Goal: Information Seeking & Learning: Learn about a topic

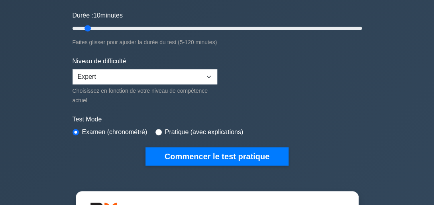
scroll to position [128, 0]
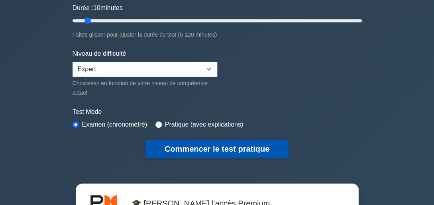
click at [222, 152] on button "Commencer le test pratique" at bounding box center [216, 149] width 143 height 18
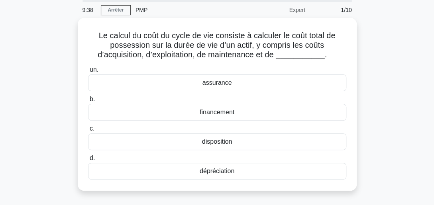
scroll to position [31, 0]
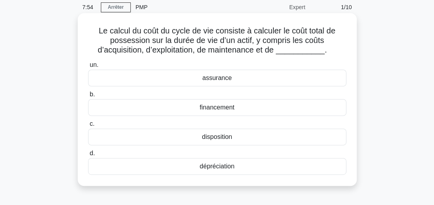
click at [225, 78] on div "assurance" at bounding box center [217, 78] width 258 height 17
click at [88, 68] on input "un. assurance" at bounding box center [88, 65] width 0 height 5
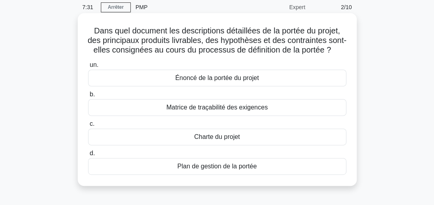
click at [216, 175] on div "Plan de gestion de la portée" at bounding box center [217, 166] width 258 height 17
click at [88, 156] on input "d. Plan de gestion de la portée" at bounding box center [88, 153] width 0 height 5
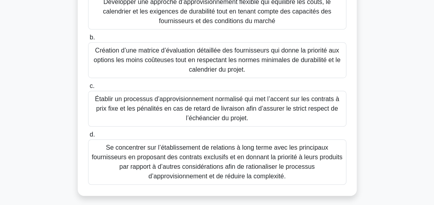
scroll to position [159, 0]
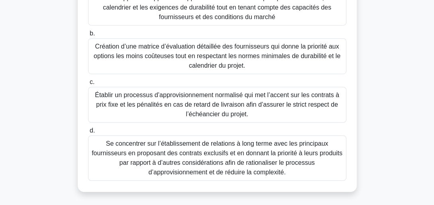
click at [305, 106] on div "Établir un processus d’approvisionnement normalisé qui met l’accent sur les con…" at bounding box center [217, 105] width 258 height 36
click at [88, 85] on input "c. Établir un processus d’approvisionnement normalisé qui met l’accent sur les …" at bounding box center [88, 82] width 0 height 5
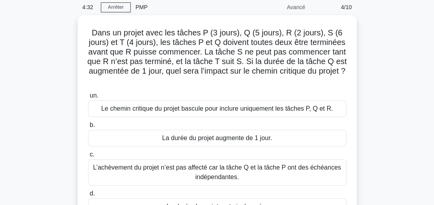
scroll to position [48, 0]
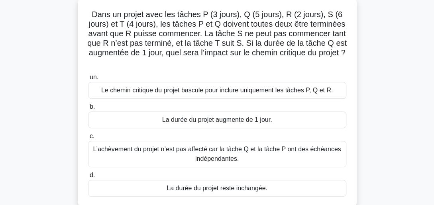
click at [248, 118] on div "La durée du projet augmente de 1 jour." at bounding box center [217, 120] width 258 height 17
click at [88, 110] on input "b. La durée du projet augmente de 1 jour." at bounding box center [88, 106] width 0 height 5
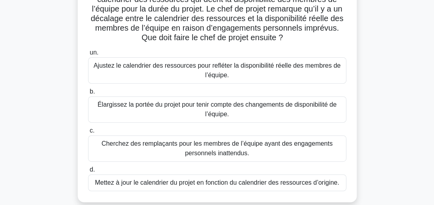
scroll to position [80, 0]
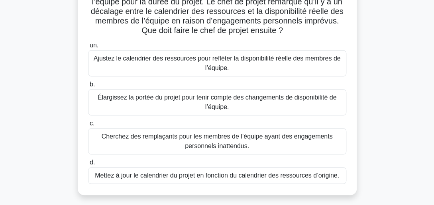
click at [183, 177] on div "Mettez à jour le calendrier du projet en fonction du calendrier des ressources …" at bounding box center [217, 175] width 258 height 17
click at [88, 165] on input "d. Mettez à jour le calendrier du projet en fonction du calendrier des ressourc…" at bounding box center [88, 162] width 0 height 5
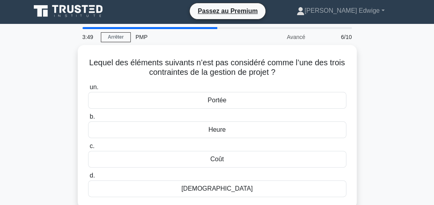
scroll to position [0, 0]
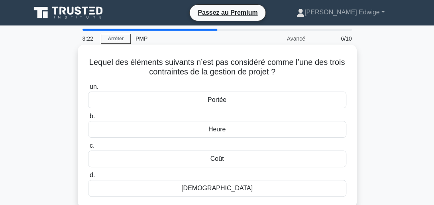
click at [206, 122] on div "Heure" at bounding box center [217, 129] width 258 height 17
click at [88, 119] on input "b. Heure" at bounding box center [88, 116] width 0 height 5
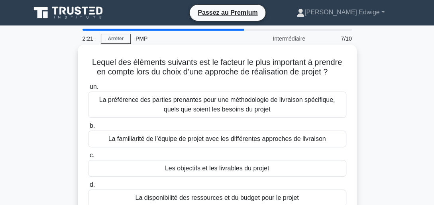
click at [273, 195] on div "La disponibilité des ressources et du budget pour le projet" at bounding box center [217, 198] width 258 height 17
click at [88, 188] on input "d. La disponibilité des ressources et du budget pour le projet" at bounding box center [88, 185] width 0 height 5
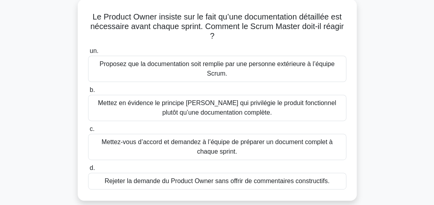
scroll to position [48, 0]
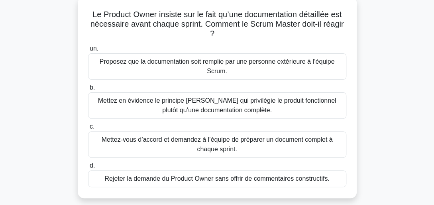
click at [151, 98] on div "Mettez en évidence le principe Scrum qui privilégie le produit fonctionnel plut…" at bounding box center [217, 105] width 258 height 26
click at [88, 90] on input "b. Mettez en évidence le principe Scrum qui privilégie le produit fonctionnel p…" at bounding box center [88, 87] width 0 height 5
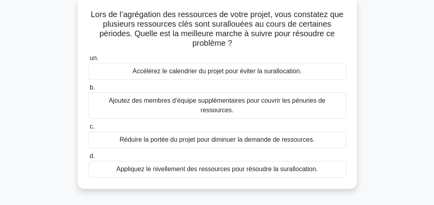
click at [199, 161] on div "Appliquez le nivellement des ressources pour résoudre la surallocation." at bounding box center [217, 169] width 258 height 17
click at [88, 156] on input "d. Appliquez le nivellement des ressources pour résoudre la surallocation." at bounding box center [88, 156] width 0 height 5
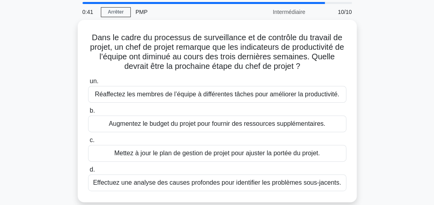
scroll to position [31, 0]
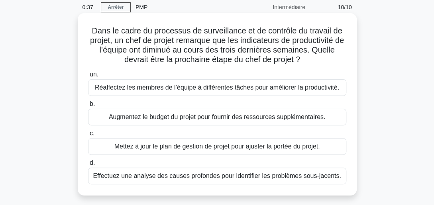
click at [238, 174] on div "Effectuez une analyse des causes profondes pour identifier les problèmes sous-j…" at bounding box center [217, 176] width 258 height 17
click at [88, 166] on input "d. Effectuez une analyse des causes profondes pour identifier les problèmes sou…" at bounding box center [88, 163] width 0 height 5
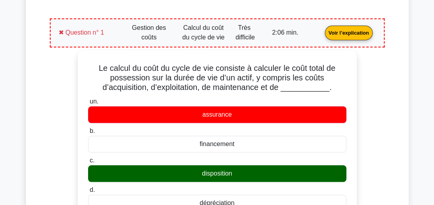
scroll to position [111, 0]
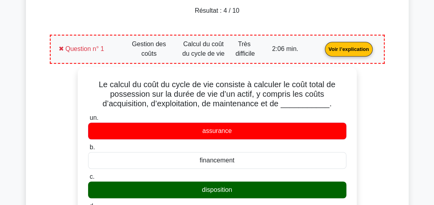
click at [345, 50] on link "Voir l’explication" at bounding box center [349, 48] width 54 height 7
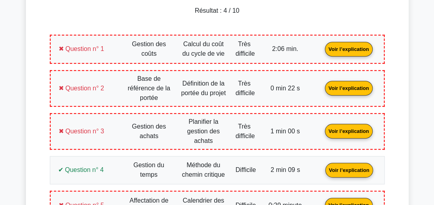
click at [346, 85] on link "Voir l’explication" at bounding box center [349, 88] width 54 height 7
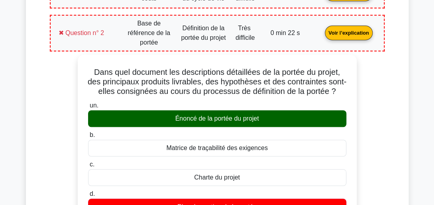
scroll to position [159, 0]
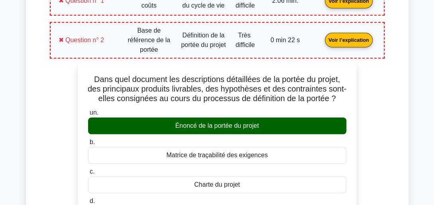
click at [359, 43] on link "Voir l’explication" at bounding box center [349, 39] width 54 height 7
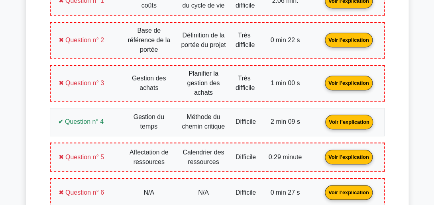
click at [355, 84] on link "Voir l’explication" at bounding box center [349, 82] width 54 height 7
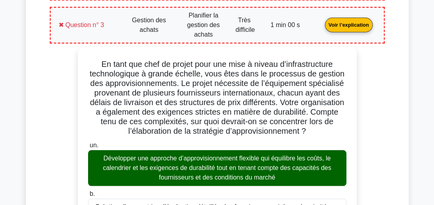
scroll to position [206, 0]
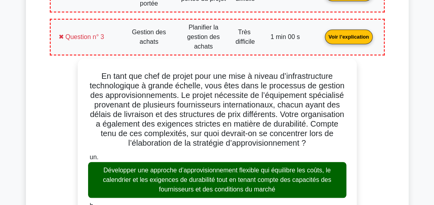
click at [352, 33] on link "Voir l’explication" at bounding box center [349, 36] width 54 height 7
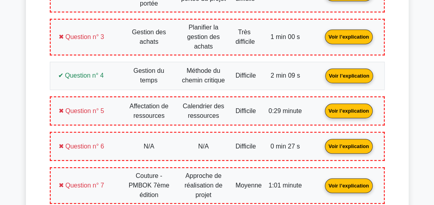
click at [345, 72] on link "Voir l’explication" at bounding box center [349, 75] width 54 height 7
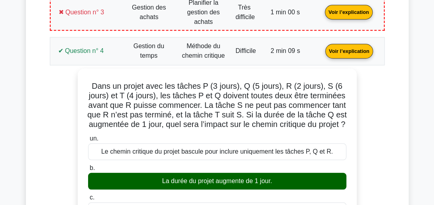
scroll to position [222, 0]
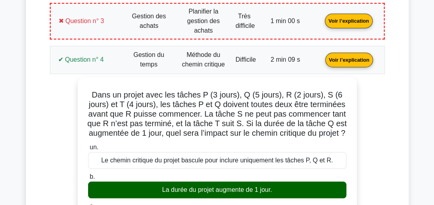
click at [355, 56] on link "Voir l’explication" at bounding box center [349, 59] width 54 height 7
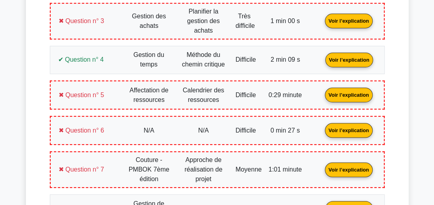
click at [348, 91] on link "Voir l’explication" at bounding box center [349, 94] width 54 height 7
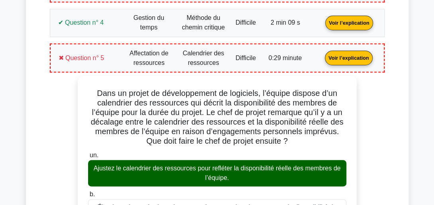
scroll to position [254, 0]
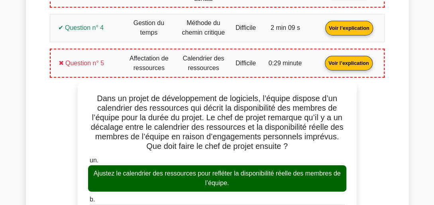
click at [346, 59] on link "Voir l’explication" at bounding box center [349, 62] width 54 height 7
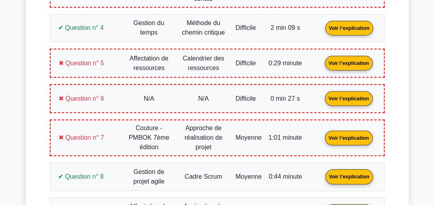
click at [345, 95] on link "Voir l’explication" at bounding box center [349, 98] width 54 height 7
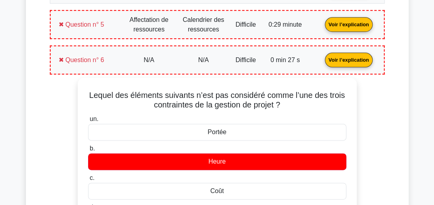
scroll to position [285, 0]
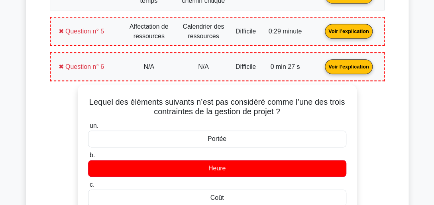
click at [346, 64] on link "Voir l’explication" at bounding box center [349, 66] width 54 height 7
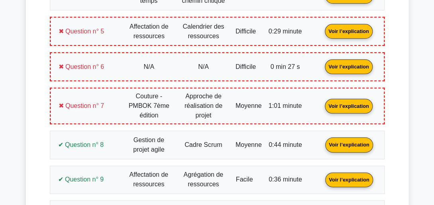
click at [343, 106] on link "Voir l’explication" at bounding box center [349, 105] width 54 height 7
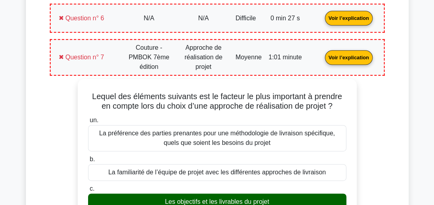
scroll to position [333, 0]
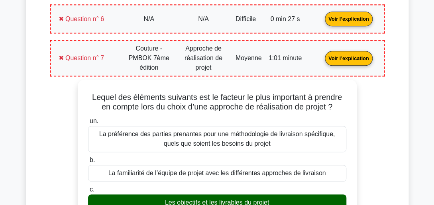
click at [351, 59] on link "Voir l’explication" at bounding box center [349, 58] width 54 height 7
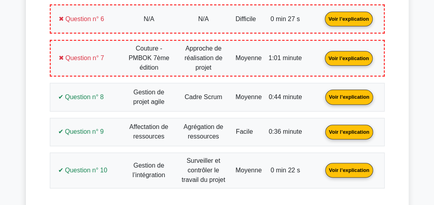
click at [346, 97] on link "Voir l’explication" at bounding box center [349, 96] width 54 height 7
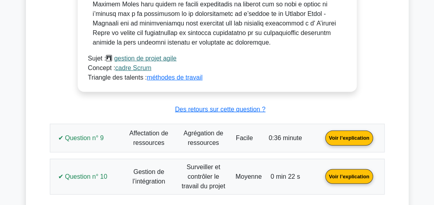
scroll to position [764, 0]
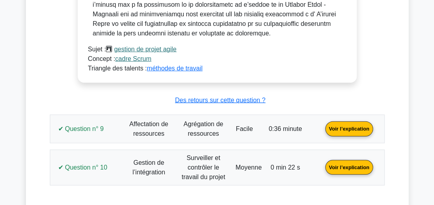
click at [354, 125] on link "Voir l’explication" at bounding box center [349, 128] width 54 height 7
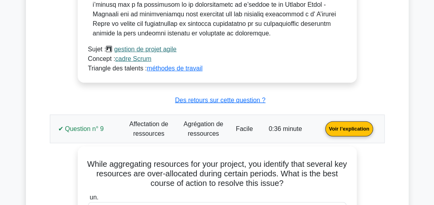
click at [343, 125] on link "Voir l’explication" at bounding box center [349, 128] width 54 height 7
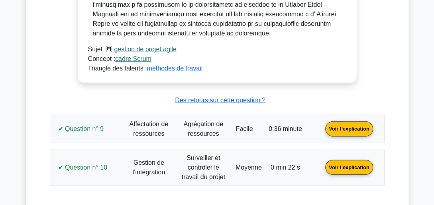
click at [346, 125] on link "Voir l’explication" at bounding box center [349, 128] width 54 height 7
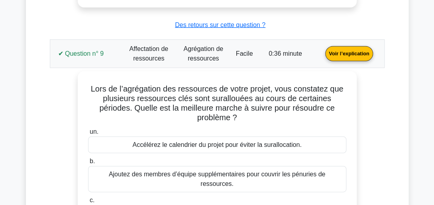
scroll to position [828, 0]
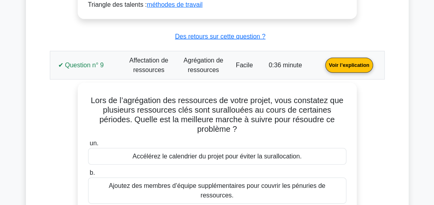
click at [352, 63] on link "Voir l’explication" at bounding box center [349, 64] width 54 height 7
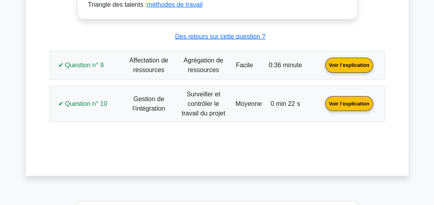
click at [346, 100] on link "Voir l’explication" at bounding box center [349, 103] width 54 height 7
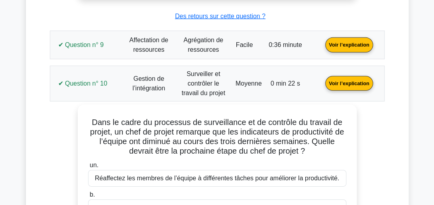
scroll to position [843, 0]
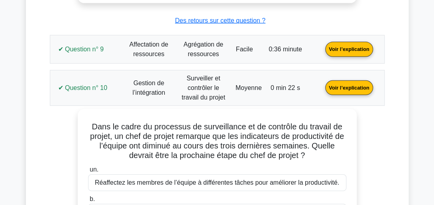
click at [350, 84] on link "Voir l’explication" at bounding box center [349, 87] width 54 height 7
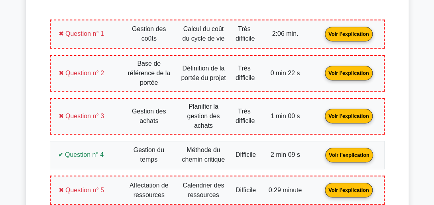
scroll to position [0, 0]
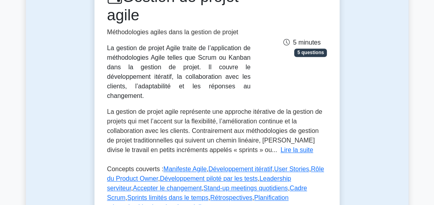
scroll to position [128, 0]
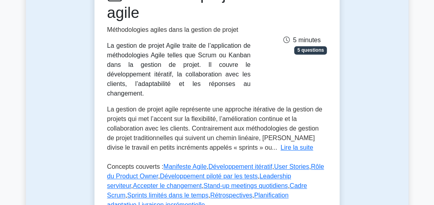
click at [291, 76] on div "Gestion de projet agile Méthodologies agiles dans la gestion de projet La gesti…" at bounding box center [217, 41] width 230 height 113
click at [281, 143] on button "Lire la suite" at bounding box center [297, 148] width 33 height 10
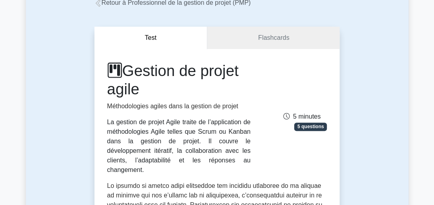
scroll to position [48, 0]
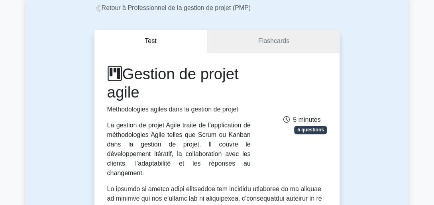
click at [239, 45] on link "Flashcards" at bounding box center [273, 41] width 132 height 23
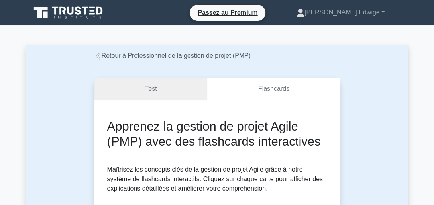
click at [180, 88] on link "Test" at bounding box center [150, 89] width 113 height 23
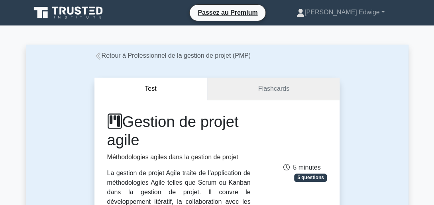
click at [289, 94] on link "Flashcards" at bounding box center [273, 89] width 132 height 23
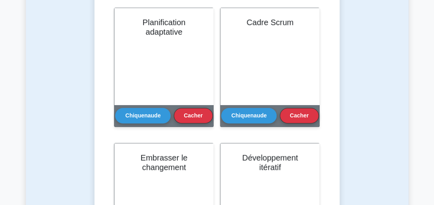
scroll to position [118, 0]
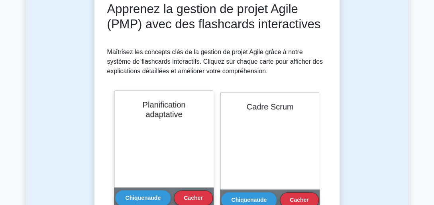
click at [165, 160] on div "Planification adaptative" at bounding box center [163, 138] width 99 height 97
click at [149, 193] on button "Chiquenaude" at bounding box center [142, 198] width 55 height 16
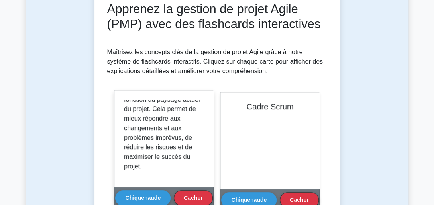
scroll to position [206, 0]
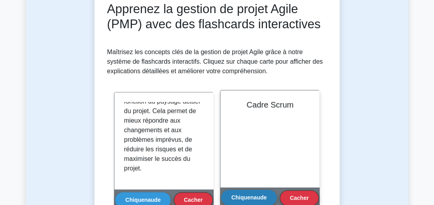
click at [251, 198] on button "Chiquenaude" at bounding box center [248, 198] width 55 height 16
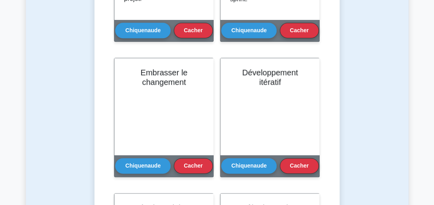
scroll to position [293, 0]
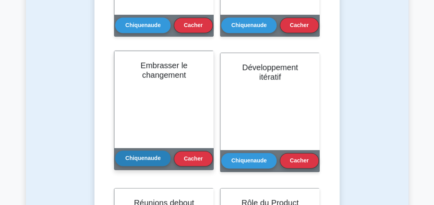
click at [151, 153] on button "Chiquenaude" at bounding box center [142, 159] width 55 height 16
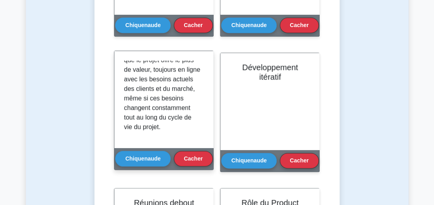
scroll to position [148, 0]
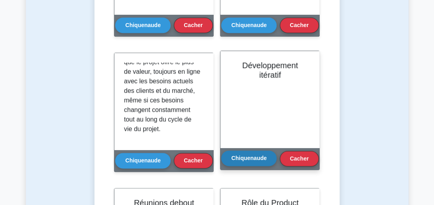
click at [265, 156] on button "Chiquenaude" at bounding box center [248, 159] width 55 height 16
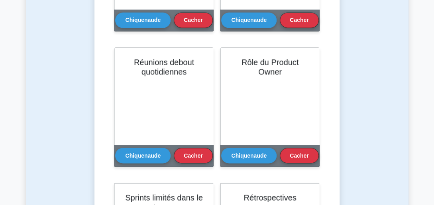
scroll to position [436, 0]
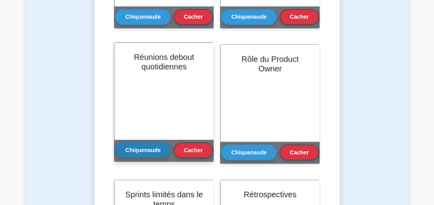
click at [140, 149] on button "Chiquenaude" at bounding box center [142, 150] width 55 height 16
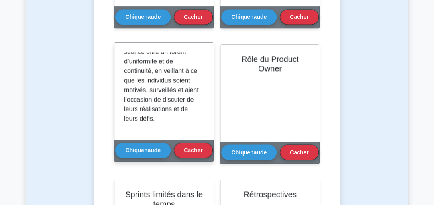
scroll to position [215, 0]
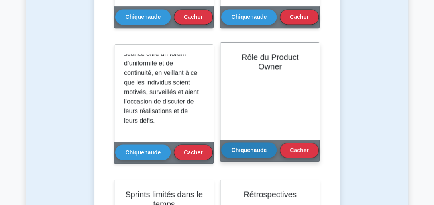
click at [260, 148] on button "Chiquenaude" at bounding box center [248, 150] width 55 height 16
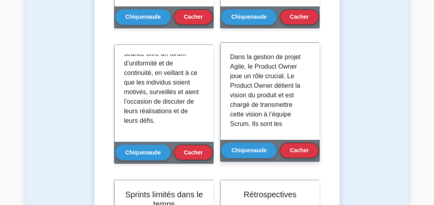
drag, startPoint x: 309, startPoint y: 68, endPoint x: 309, endPoint y: 74, distance: 6.0
click at [309, 74] on div "Dans la gestion de projet Agile, le Product Owner joue un rôle crucial. Le Prod…" at bounding box center [270, 91] width 80 height 78
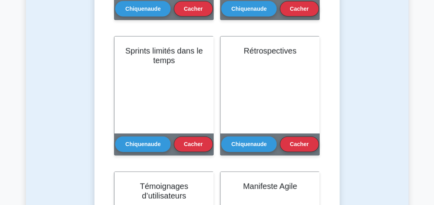
scroll to position [579, 0]
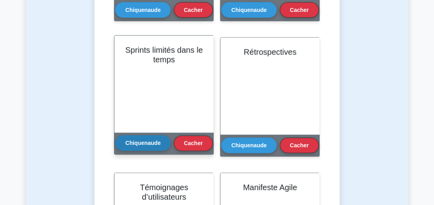
click at [161, 140] on button "Chiquenaude" at bounding box center [142, 144] width 55 height 16
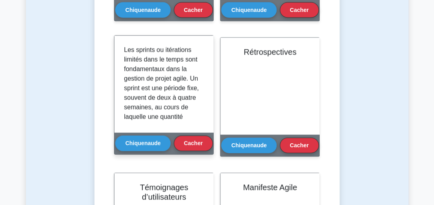
click at [203, 67] on div "Les sprints ou itérations limités dans le temps sont fondamentaux dans la gesti…" at bounding box center [164, 84] width 80 height 78
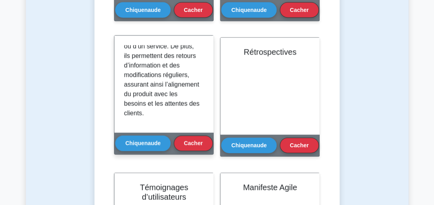
scroll to position [187, 0]
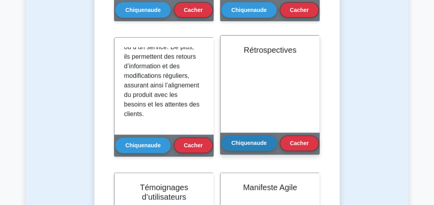
click at [256, 140] on button "Chiquenaude" at bounding box center [248, 144] width 55 height 16
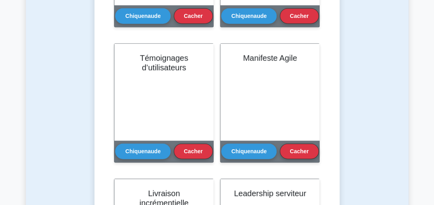
scroll to position [719, 0]
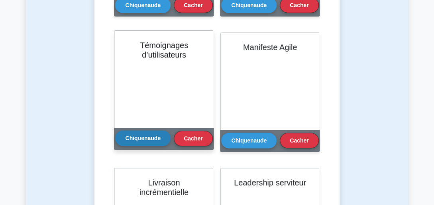
click at [138, 140] on button "Chiquenaude" at bounding box center [142, 139] width 55 height 16
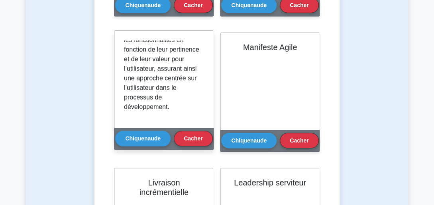
scroll to position [187, 0]
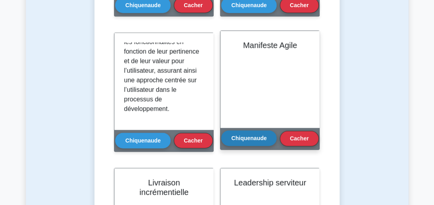
click at [252, 136] on button "Chiquenaude" at bounding box center [248, 139] width 55 height 16
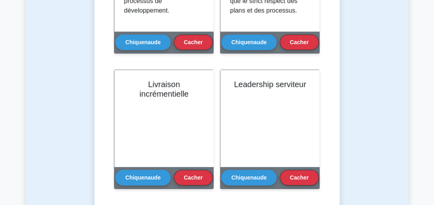
scroll to position [828, 0]
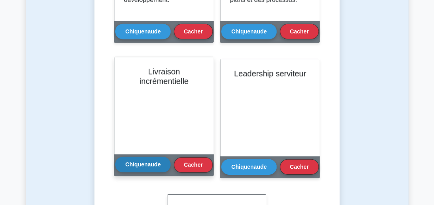
click at [153, 170] on button "Chiquenaude" at bounding box center [142, 165] width 55 height 16
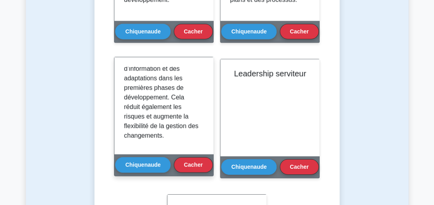
scroll to position [138, 0]
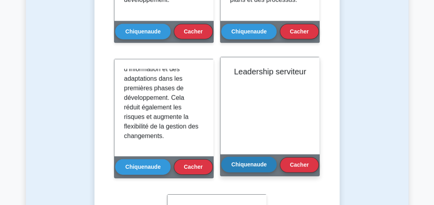
click at [250, 161] on button "Chiquenaude" at bounding box center [248, 165] width 55 height 16
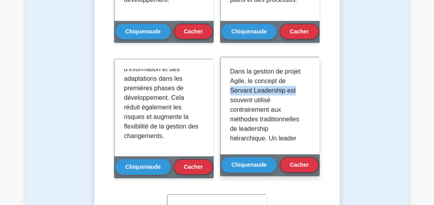
drag, startPoint x: 310, startPoint y: 83, endPoint x: 309, endPoint y: 88, distance: 5.2
click at [309, 88] on div "Dans la gestion de projet Agile, le concept de Servant Leadership est souvent u…" at bounding box center [269, 105] width 99 height 97
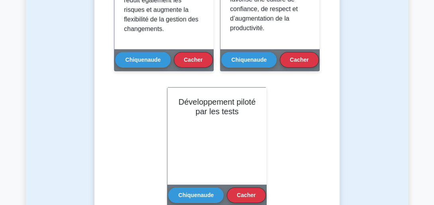
scroll to position [946, 0]
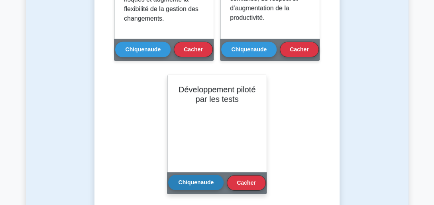
click at [192, 181] on button "Chiquenaude" at bounding box center [195, 183] width 55 height 16
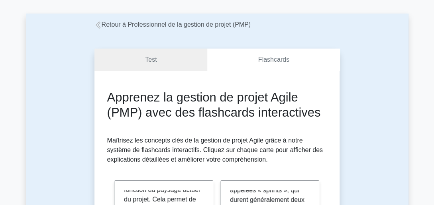
scroll to position [0, 0]
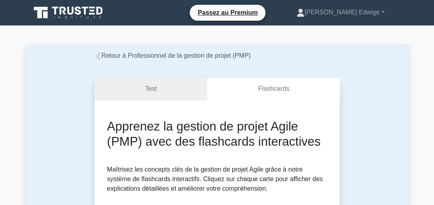
click at [156, 83] on link "Test" at bounding box center [150, 89] width 113 height 23
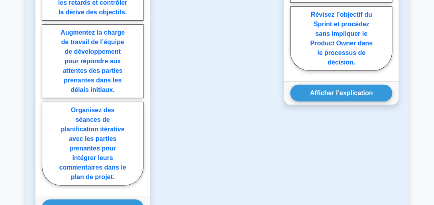
scroll to position [837, 0]
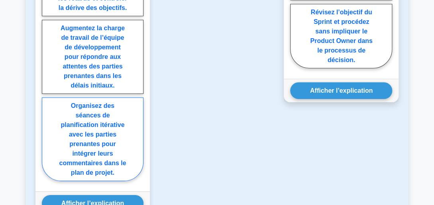
click at [95, 110] on label "Organisez des séances de planification itérative avec les parties prenantes pou…" at bounding box center [93, 140] width 102 height 84
click at [47, 14] on input "Organisez des séances de planification itérative avec les parties prenantes pou…" at bounding box center [44, 10] width 5 height 5
radio input "true"
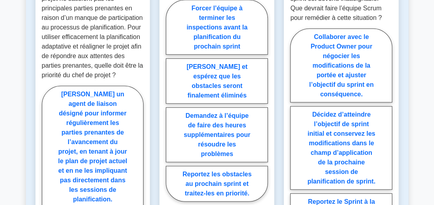
scroll to position [594, 0]
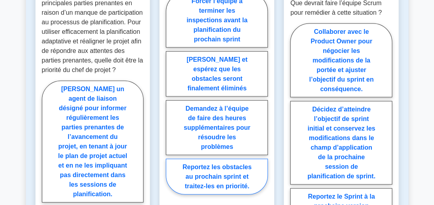
click at [212, 159] on label "Reportez les obstacles au prochain sprint et traitez-les en priorité." at bounding box center [217, 177] width 102 height 36
click at [171, 99] on input "Reportez les obstacles au prochain sprint et traitez-les en priorité." at bounding box center [168, 96] width 5 height 5
radio input "true"
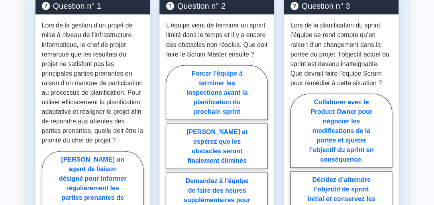
scroll to position [519, 0]
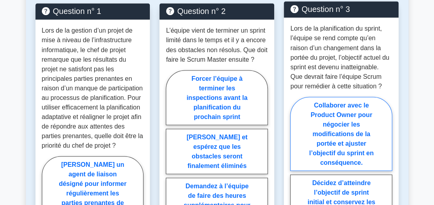
click at [346, 98] on label "Collaborer avec le Product Owner pour négocier les modifications de la portée e…" at bounding box center [341, 134] width 102 height 74
radio input "true"
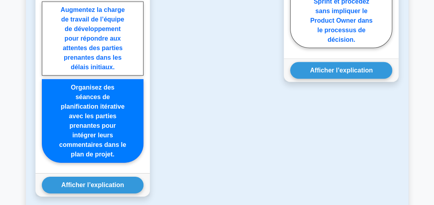
scroll to position [790, 0]
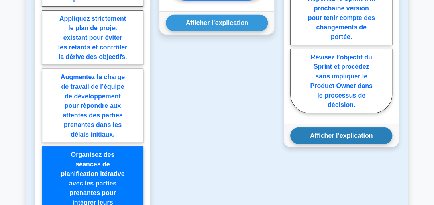
click at [374, 128] on button "Afficher l’explication" at bounding box center [341, 136] width 102 height 17
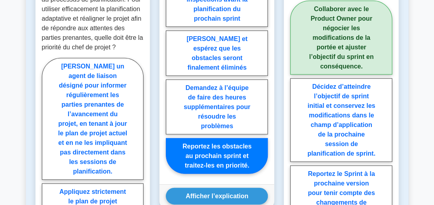
scroll to position [645, 0]
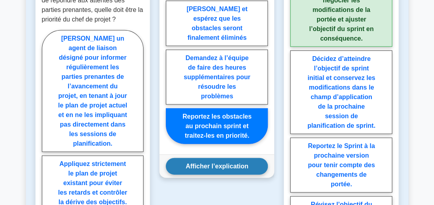
click at [210, 158] on button "Afficher l’explication" at bounding box center [217, 166] width 102 height 17
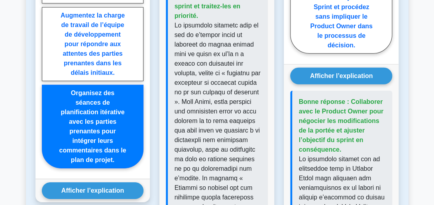
scroll to position [856, 0]
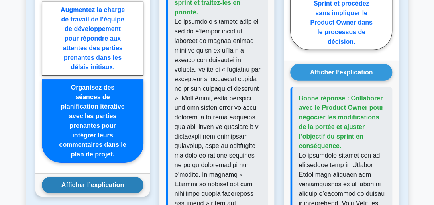
click at [106, 177] on button "Afficher l’explication" at bounding box center [93, 185] width 102 height 17
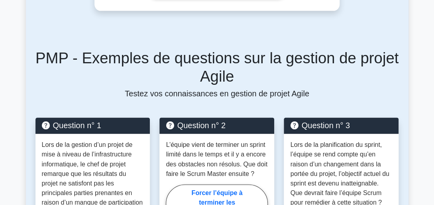
scroll to position [225, 0]
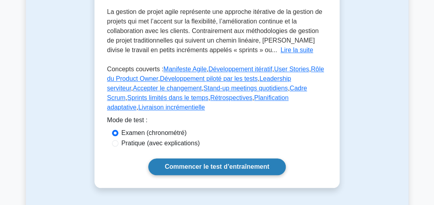
click at [218, 159] on link "Commencer le test d’entraînement" at bounding box center [216, 167] width 137 height 17
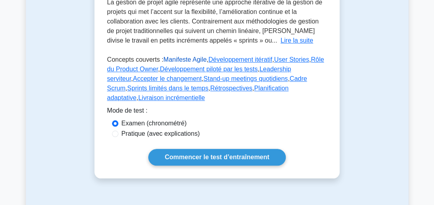
click at [177, 58] on link "Manifeste Agile" at bounding box center [184, 59] width 43 height 7
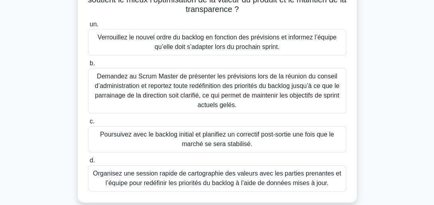
scroll to position [143, 0]
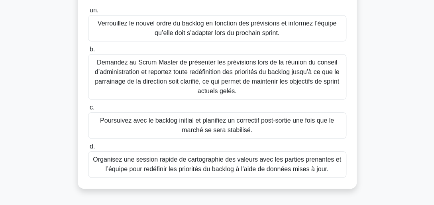
click at [224, 162] on div "Organisez une session rapide de cartographie des valeurs avec les parties prena…" at bounding box center [217, 164] width 258 height 26
click at [88, 149] on input "d. Organisez une session rapide de cartographie des valeurs avec les parties pr…" at bounding box center [88, 146] width 0 height 5
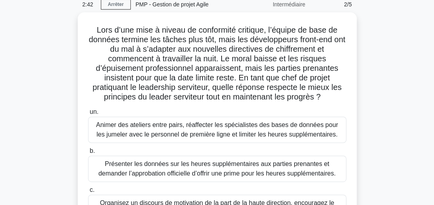
scroll to position [31, 0]
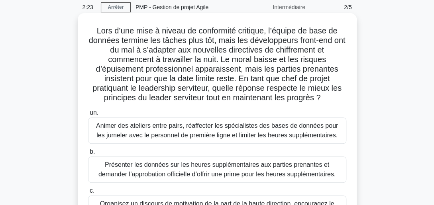
click at [241, 134] on div "Animer des ateliers entre pairs, réaffecter les spécialistes des bases de donné…" at bounding box center [217, 131] width 258 height 26
click at [88, 116] on input "un. Animer des ateliers entre pairs, réaffecter les spécialistes des bases de d…" at bounding box center [88, 112] width 0 height 5
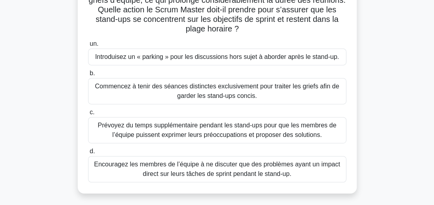
scroll to position [95, 0]
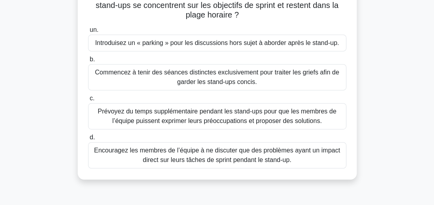
click at [303, 82] on div "Commencez à tenir des séances distinctes exclusivement pour traiter les griefs …" at bounding box center [217, 77] width 258 height 26
click at [88, 62] on input "b. Commencez à tenir des séances distinctes exclusivement pour traiter les grie…" at bounding box center [88, 59] width 0 height 5
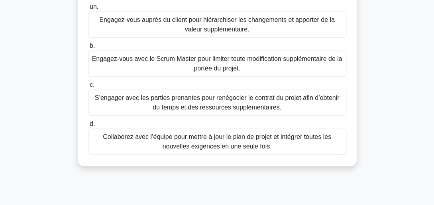
scroll to position [111, 0]
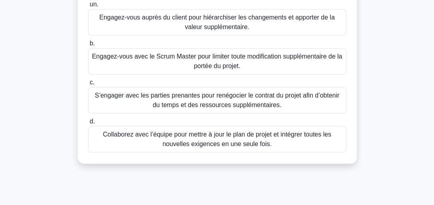
click at [265, 153] on div "Collaborez avec l’équipe pour mettre à jour le plan de projet et intégrer toute…" at bounding box center [217, 139] width 258 height 26
click at [88, 124] on input "d. Collaborez avec l’équipe pour mettre à jour le plan de projet et intégrer to…" at bounding box center [88, 121] width 0 height 5
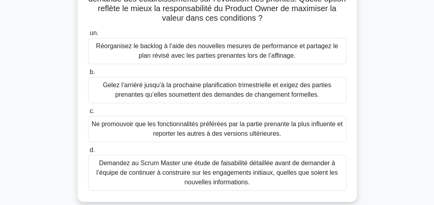
click at [238, 163] on div "Demandez au Scrum Master une étude de faisabilité détaillée avant de demander à…" at bounding box center [217, 173] width 258 height 36
click at [88, 153] on input "d. Demandez au Scrum Master une étude de faisabilité détaillée avant de demande…" at bounding box center [88, 150] width 0 height 5
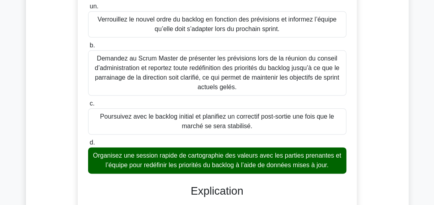
scroll to position [108, 0]
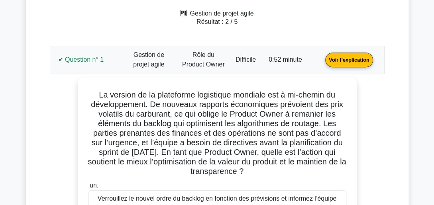
click at [346, 58] on link "Voir l’explication" at bounding box center [349, 59] width 54 height 7
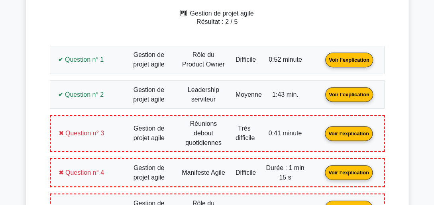
click at [345, 91] on link "Voir l’explication" at bounding box center [349, 94] width 54 height 7
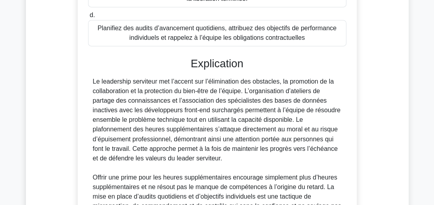
scroll to position [609, 0]
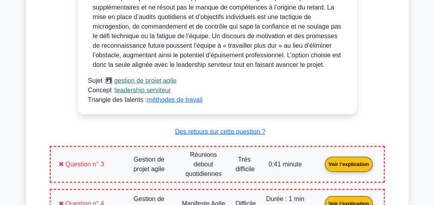
click at [344, 161] on link "Voir l’explication" at bounding box center [349, 164] width 54 height 7
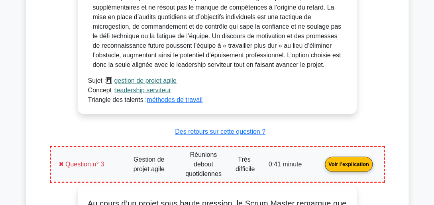
click at [362, 161] on link "Voir l’explication" at bounding box center [349, 164] width 54 height 7
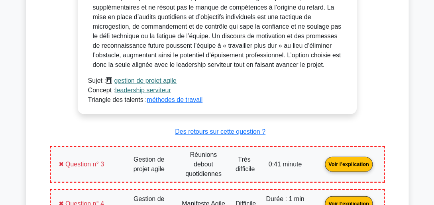
click at [350, 200] on link "Voir l’explication" at bounding box center [349, 203] width 54 height 7
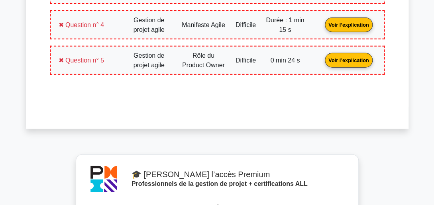
click at [350, 21] on link "Voir l’explication" at bounding box center [349, 24] width 54 height 7
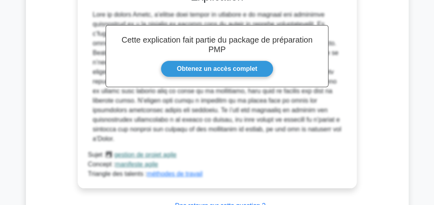
scroll to position [1249, 0]
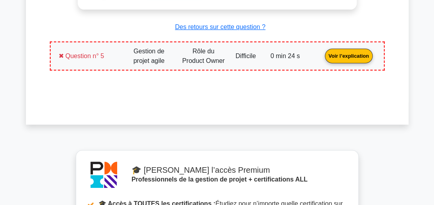
click at [357, 52] on link "Voir l’explication" at bounding box center [349, 55] width 54 height 7
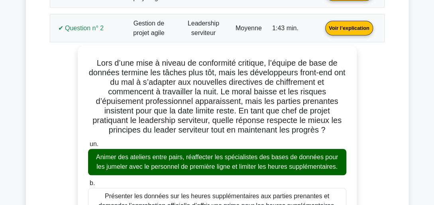
scroll to position [0, 0]
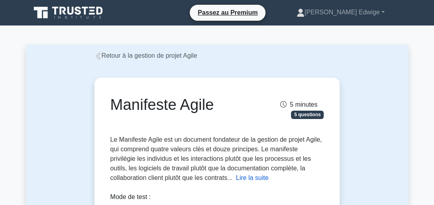
click at [236, 178] on button "Lire la suite" at bounding box center [252, 178] width 33 height 10
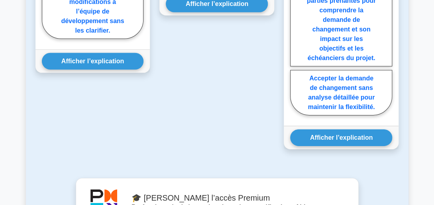
scroll to position [717, 0]
